Goal: Check status

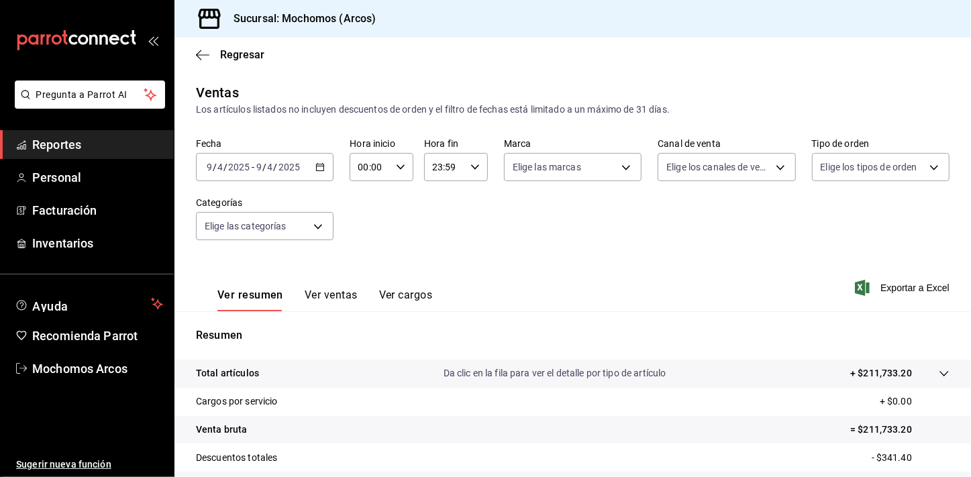
click at [81, 147] on span "Reportes" at bounding box center [97, 145] width 131 height 18
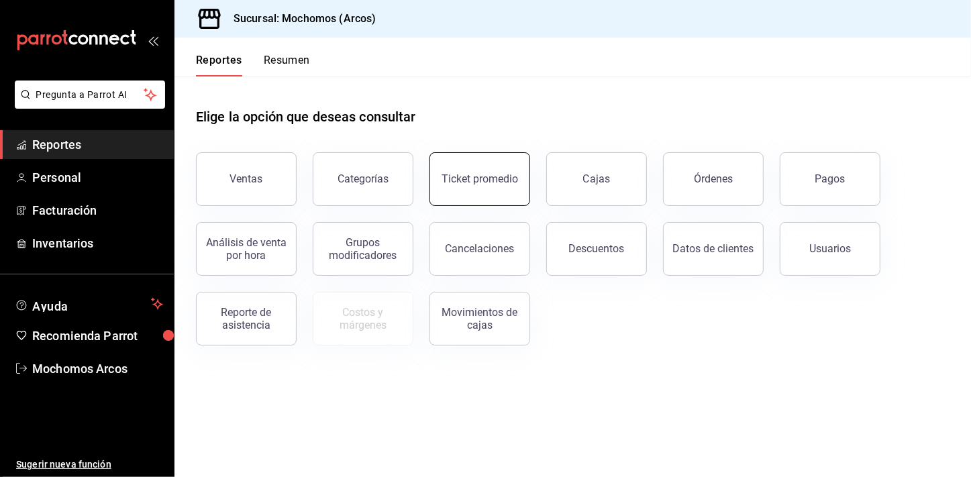
click at [502, 189] on button "Ticket promedio" at bounding box center [480, 179] width 101 height 54
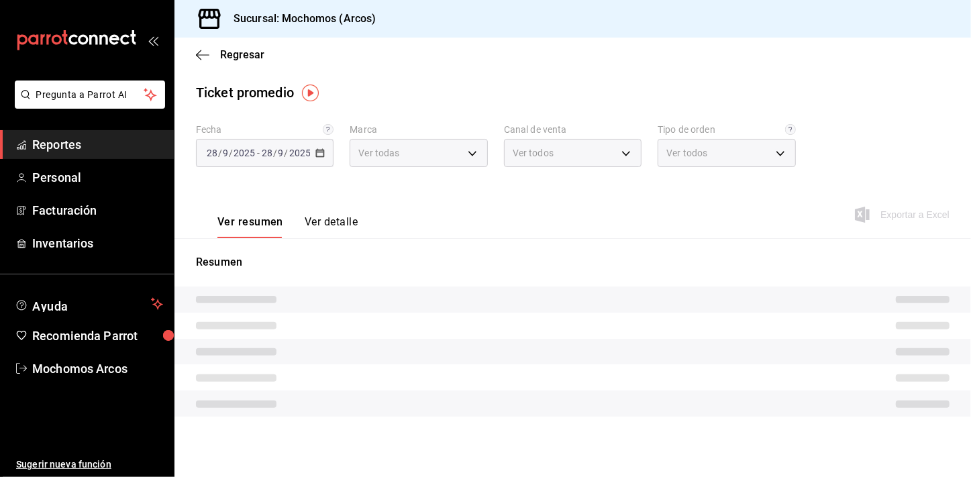
type input "dd36a3dd-8c35-4563-bc3a-0ae6137ce787"
type input "PARROT,UBER_EATS,RAPPI,DIDI_FOOD,ONLINE"
type input "c6b8ee8d-4955-4723-bae1-372b147e207b,27be71f3-ce18-4cfa-bd3b-e966efc6a73f,EXTER…"
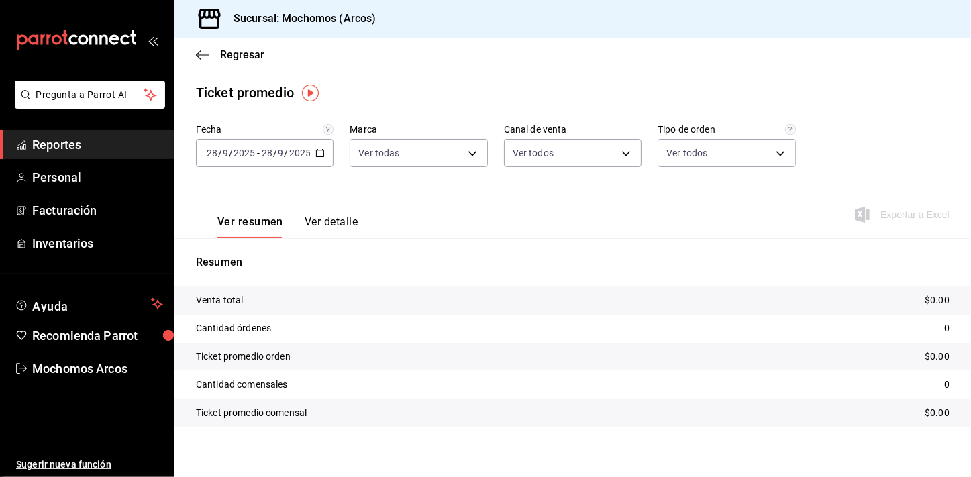
click at [324, 154] on div "[DATE] [DATE] - [DATE] [DATE]" at bounding box center [265, 153] width 138 height 28
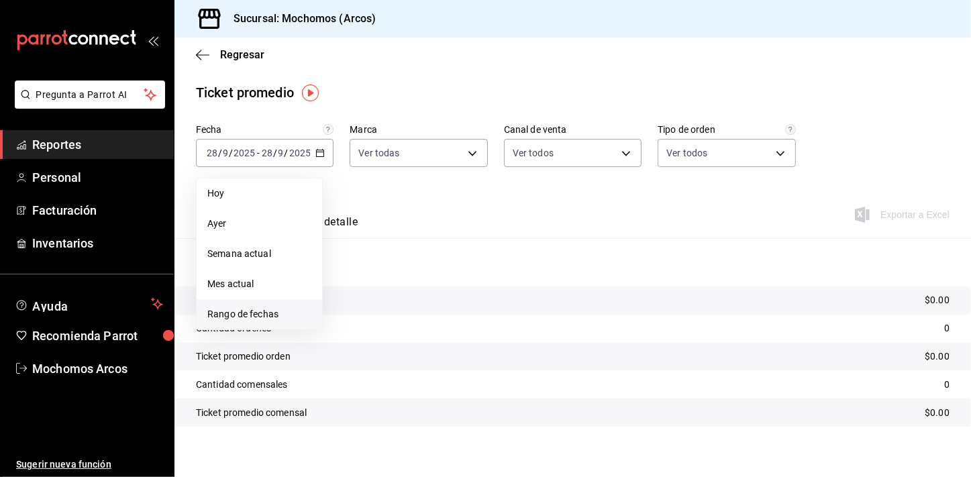
click at [240, 320] on span "Rango de fechas" at bounding box center [259, 314] width 104 height 14
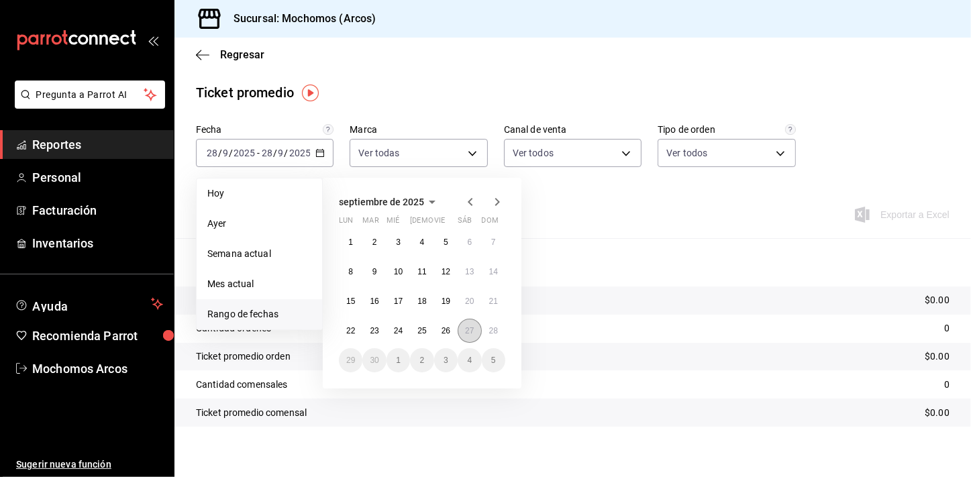
click at [469, 332] on abbr "27" at bounding box center [469, 330] width 9 height 9
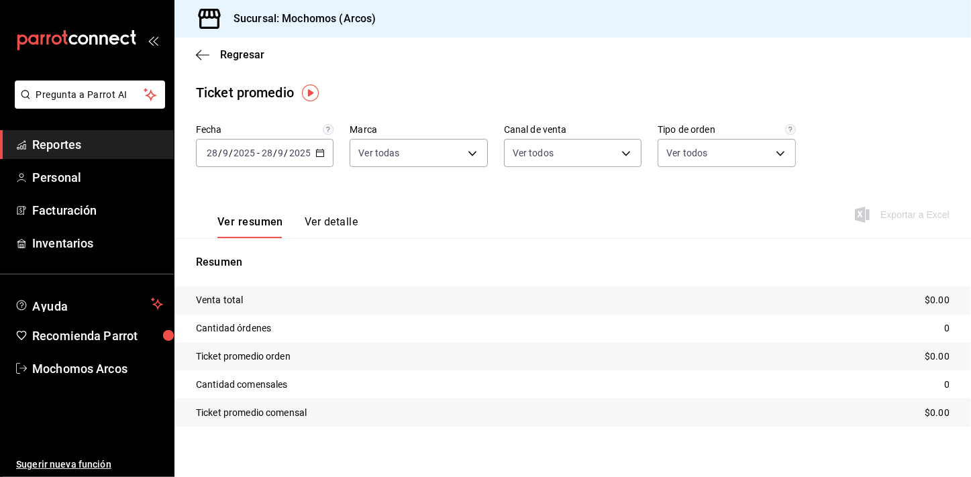
click at [316, 152] on icon "button" at bounding box center [320, 152] width 9 height 9
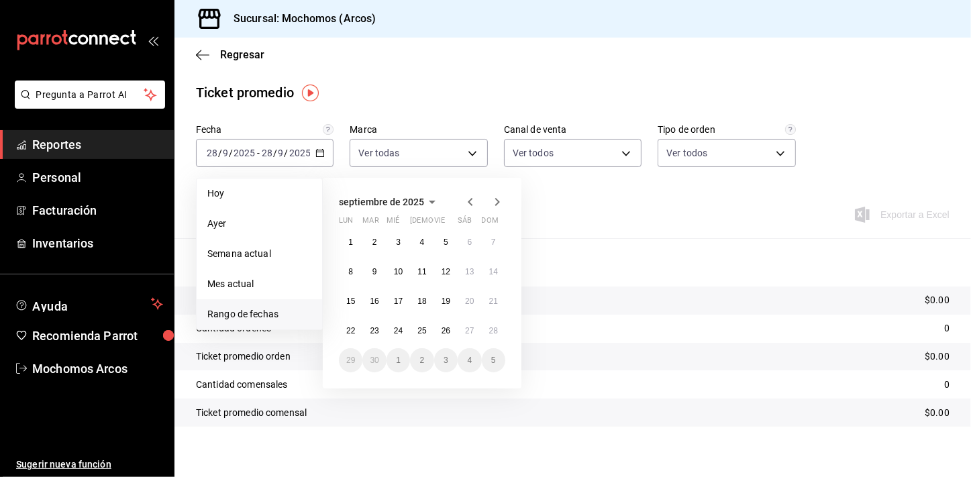
click at [271, 302] on li "Rango de fechas" at bounding box center [260, 314] width 126 height 30
click at [476, 330] on button "27" at bounding box center [469, 331] width 23 height 24
click at [501, 335] on button "28" at bounding box center [493, 331] width 23 height 24
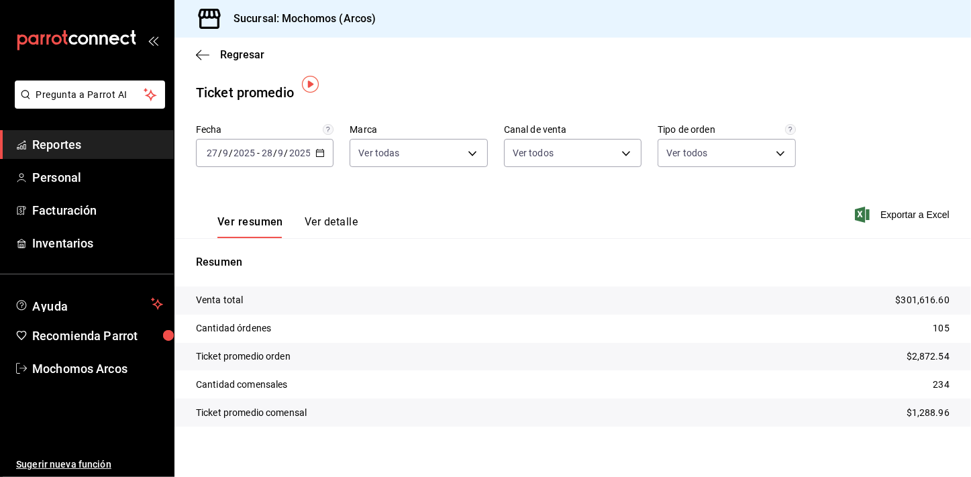
scroll to position [8, 0]
